Goal: Task Accomplishment & Management: Manage account settings

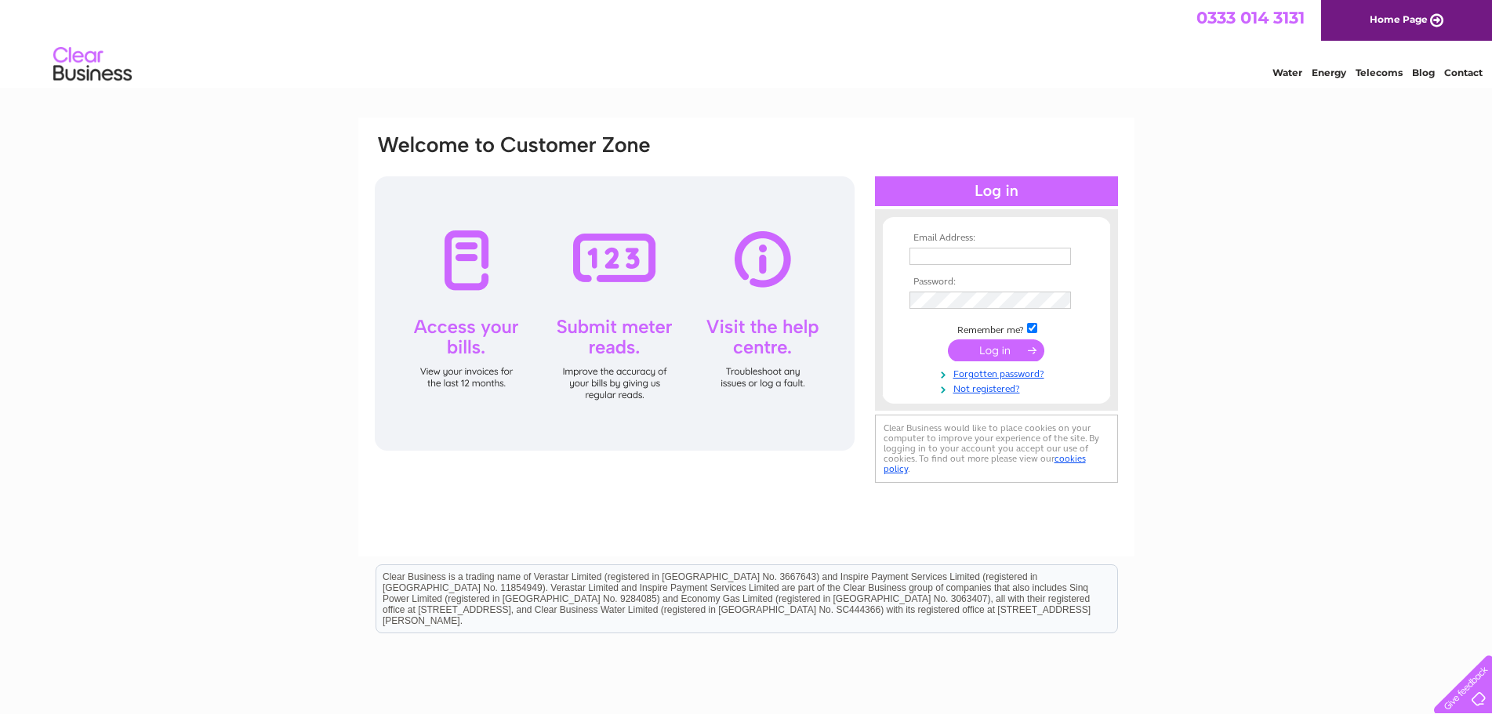
type input "[EMAIL_ADDRESS][DOMAIN_NAME]"
click at [998, 349] on input "submit" at bounding box center [996, 350] width 96 height 22
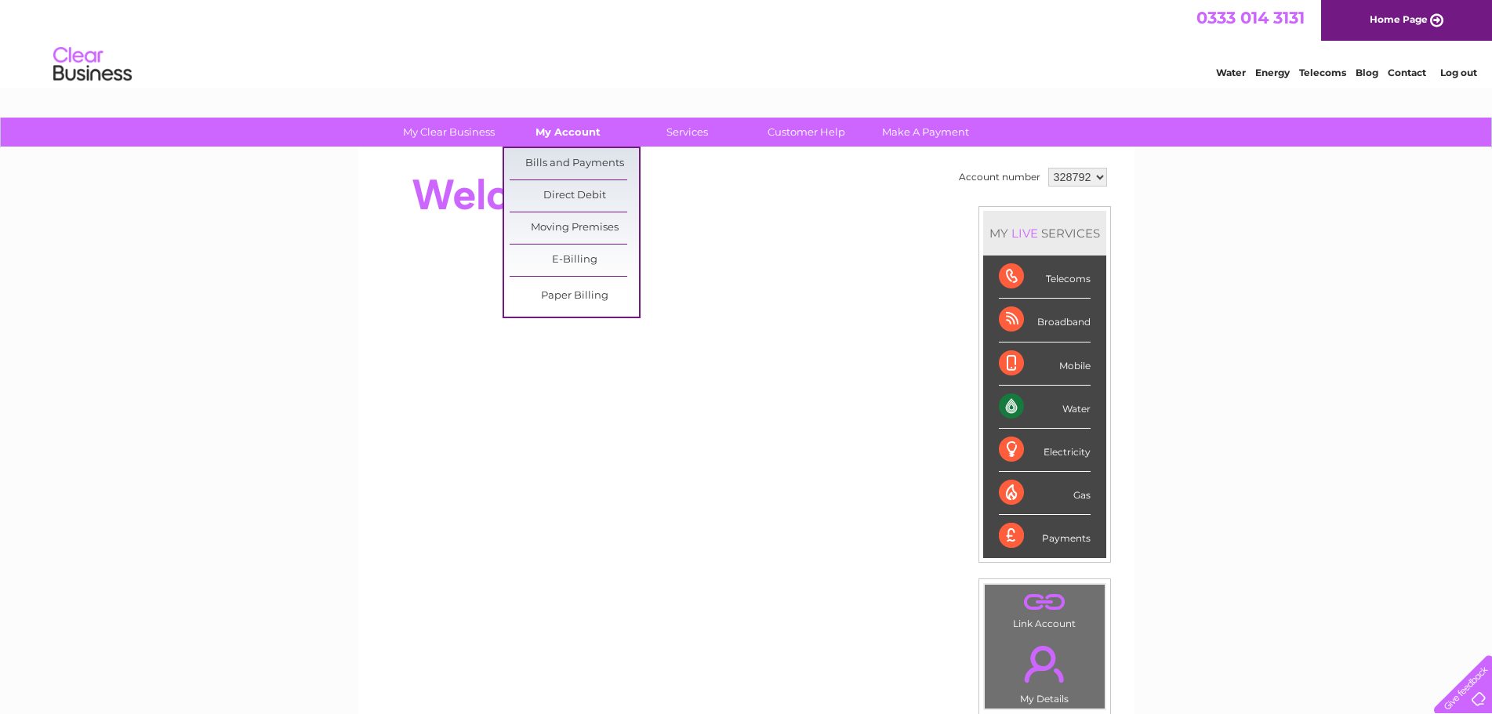
click at [593, 120] on link "My Account" at bounding box center [567, 132] width 129 height 29
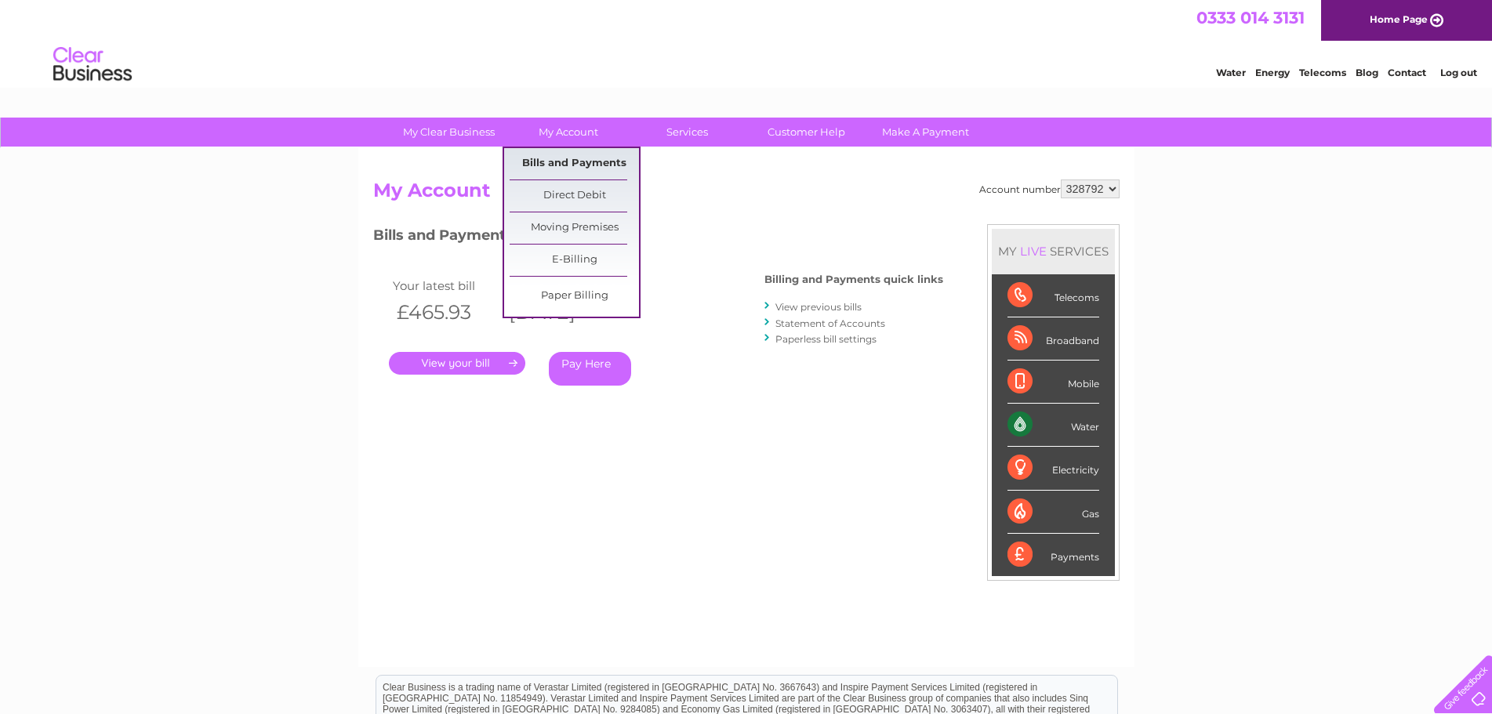
click at [562, 159] on link "Bills and Payments" at bounding box center [574, 163] width 129 height 31
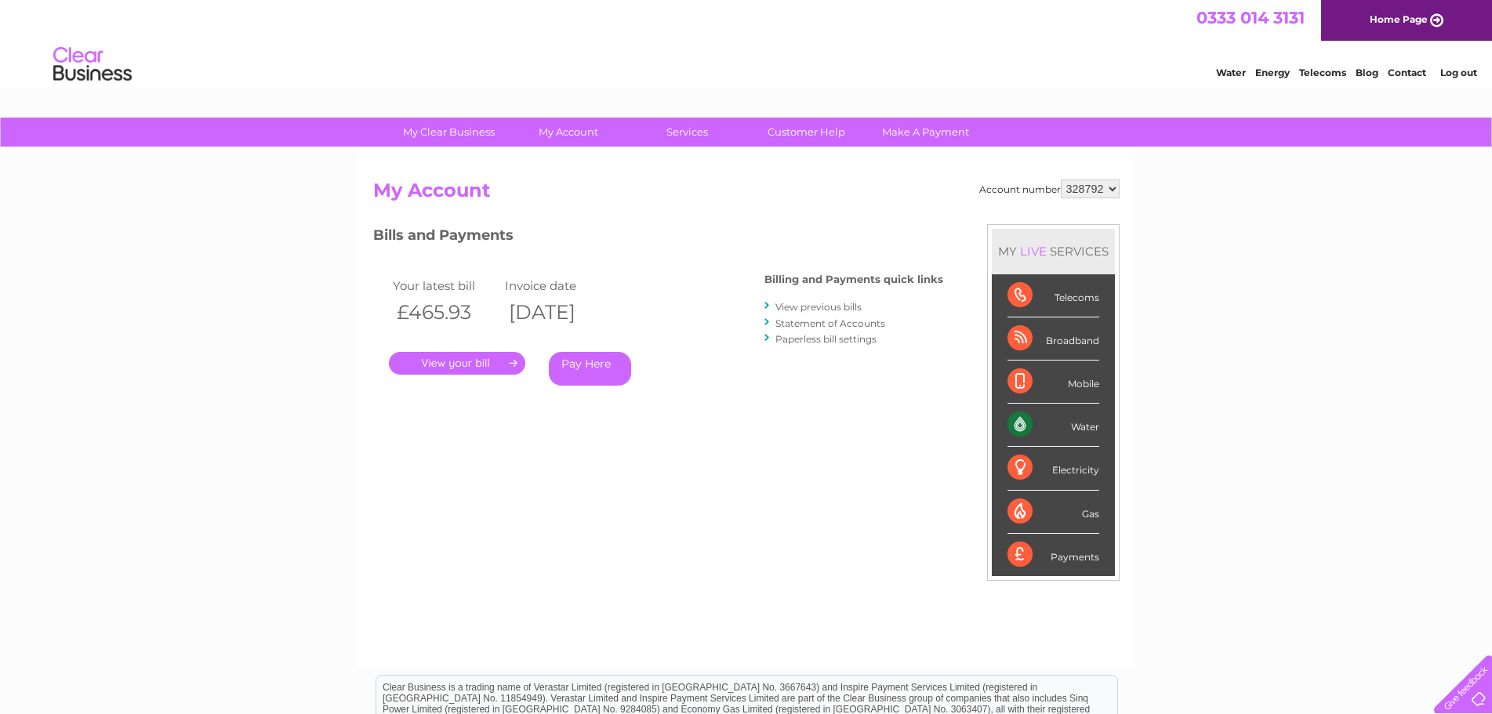
click at [456, 356] on link "." at bounding box center [457, 363] width 136 height 23
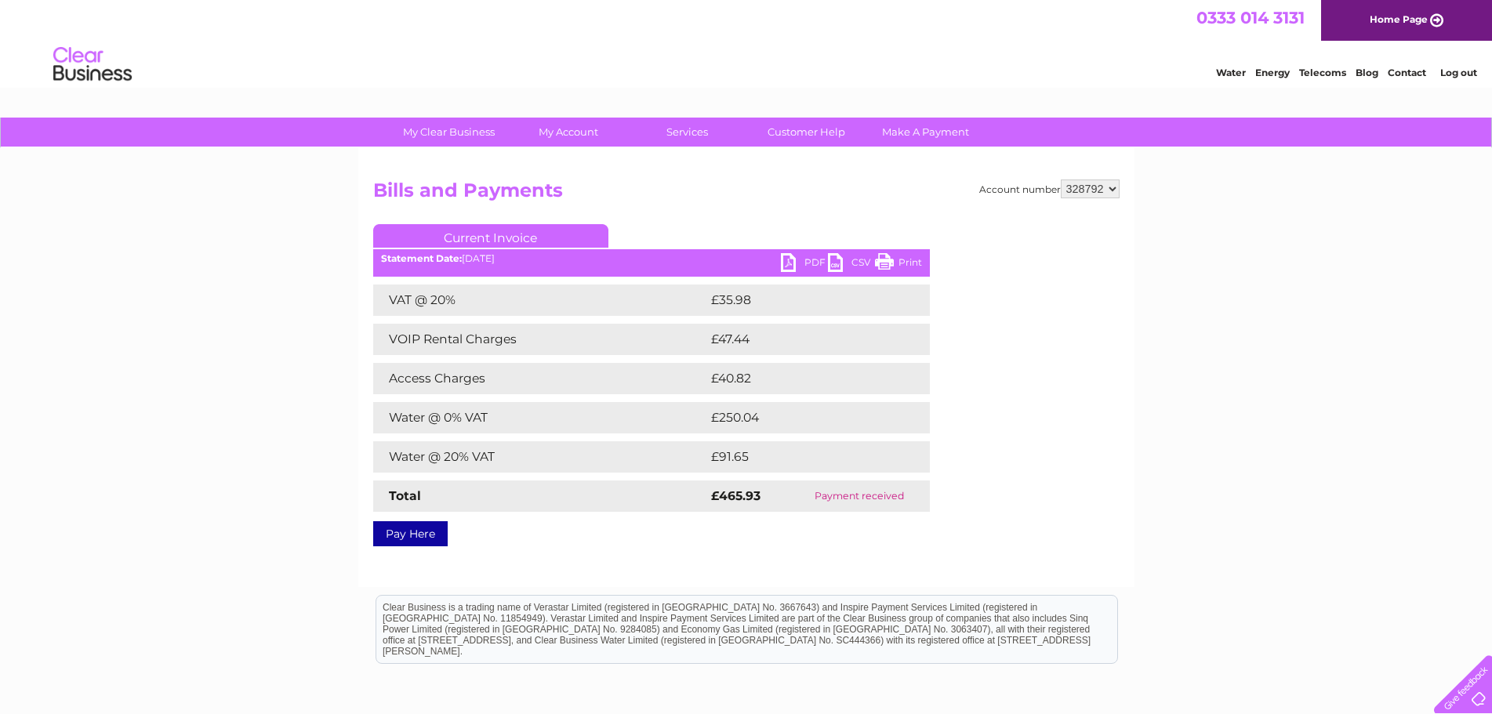
click at [804, 261] on link "PDF" at bounding box center [804, 264] width 47 height 23
click at [1475, 693] on div at bounding box center [1459, 681] width 64 height 64
click at [803, 126] on link "Customer Help" at bounding box center [806, 132] width 129 height 29
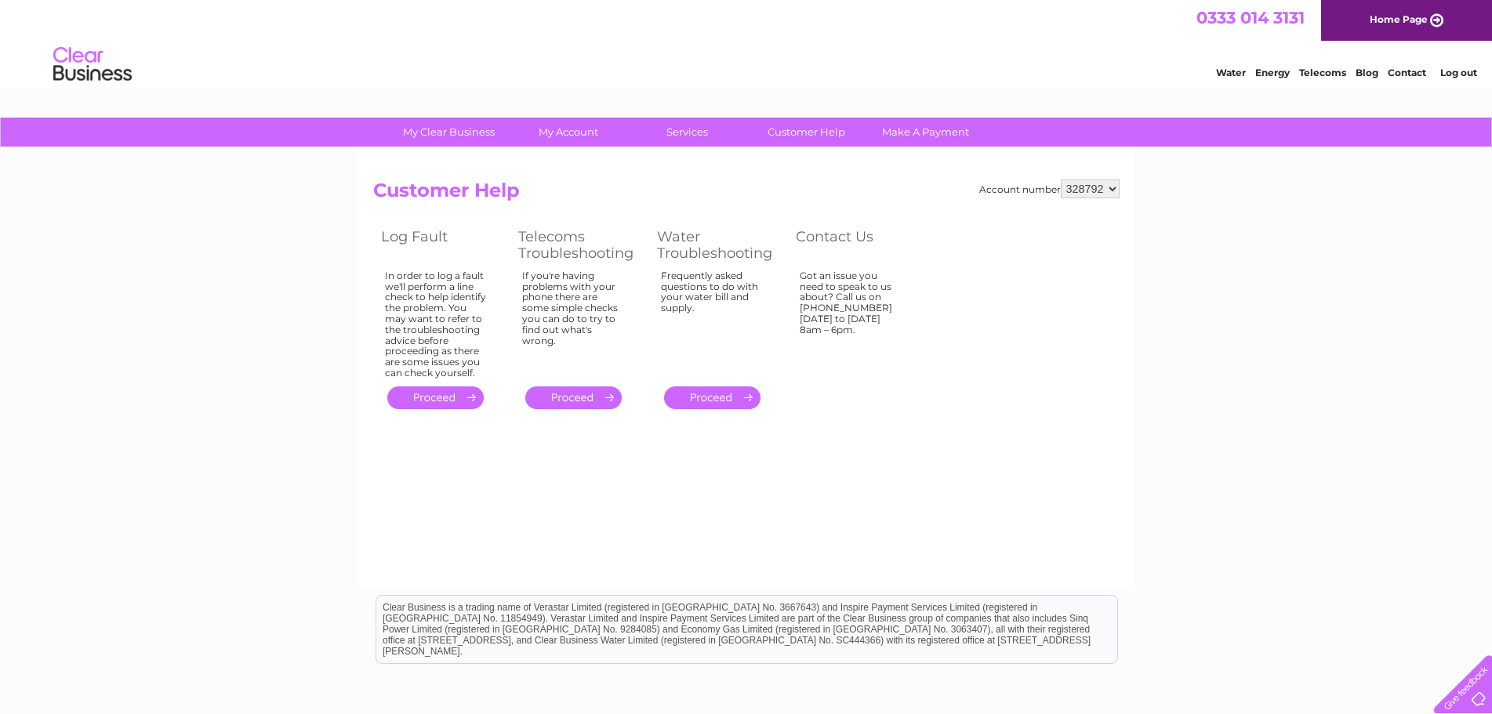
click at [1322, 71] on link "Telecoms" at bounding box center [1322, 73] width 47 height 12
